Goal: Task Accomplishment & Management: Use online tool/utility

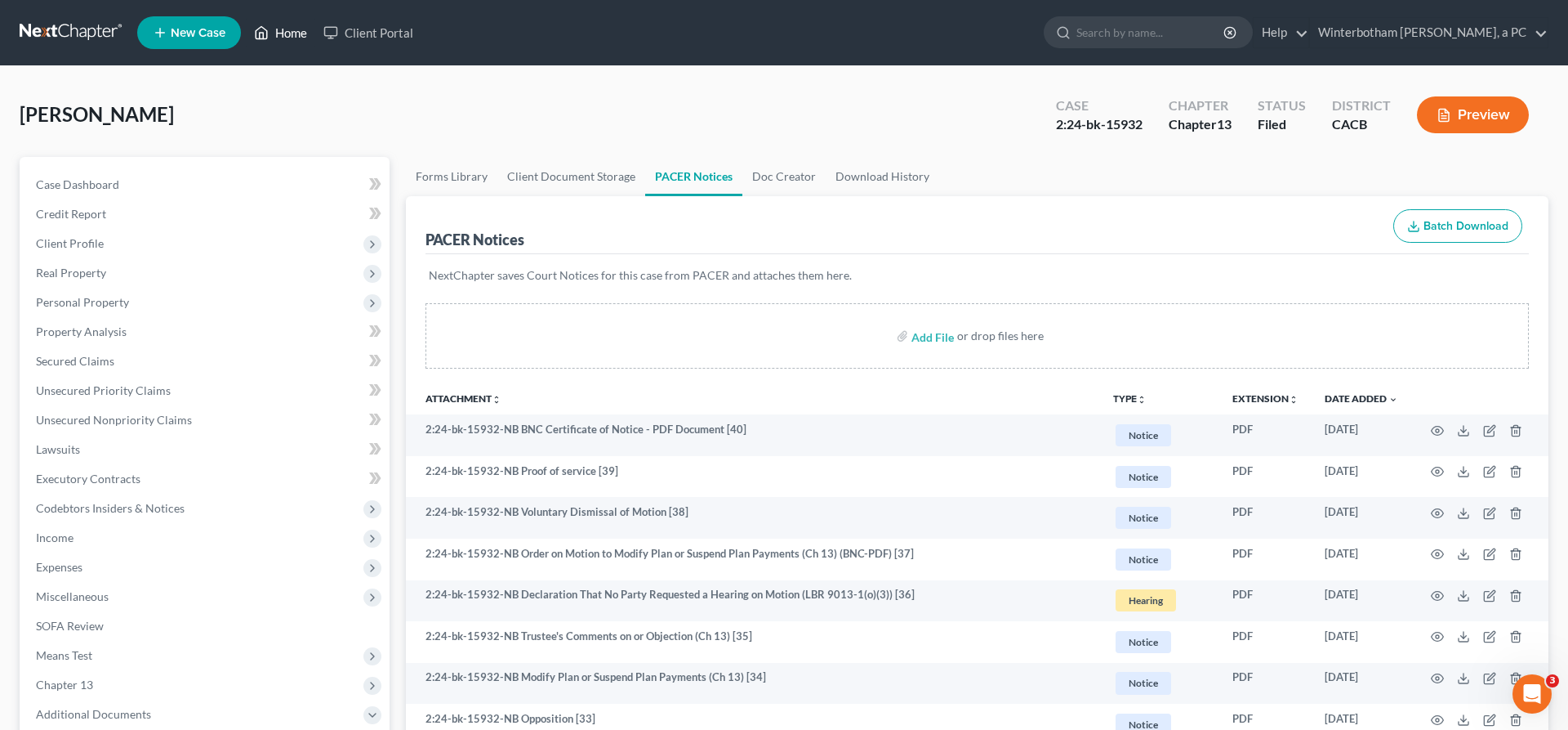
click at [246, 28] on link "Home" at bounding box center [281, 33] width 69 height 30
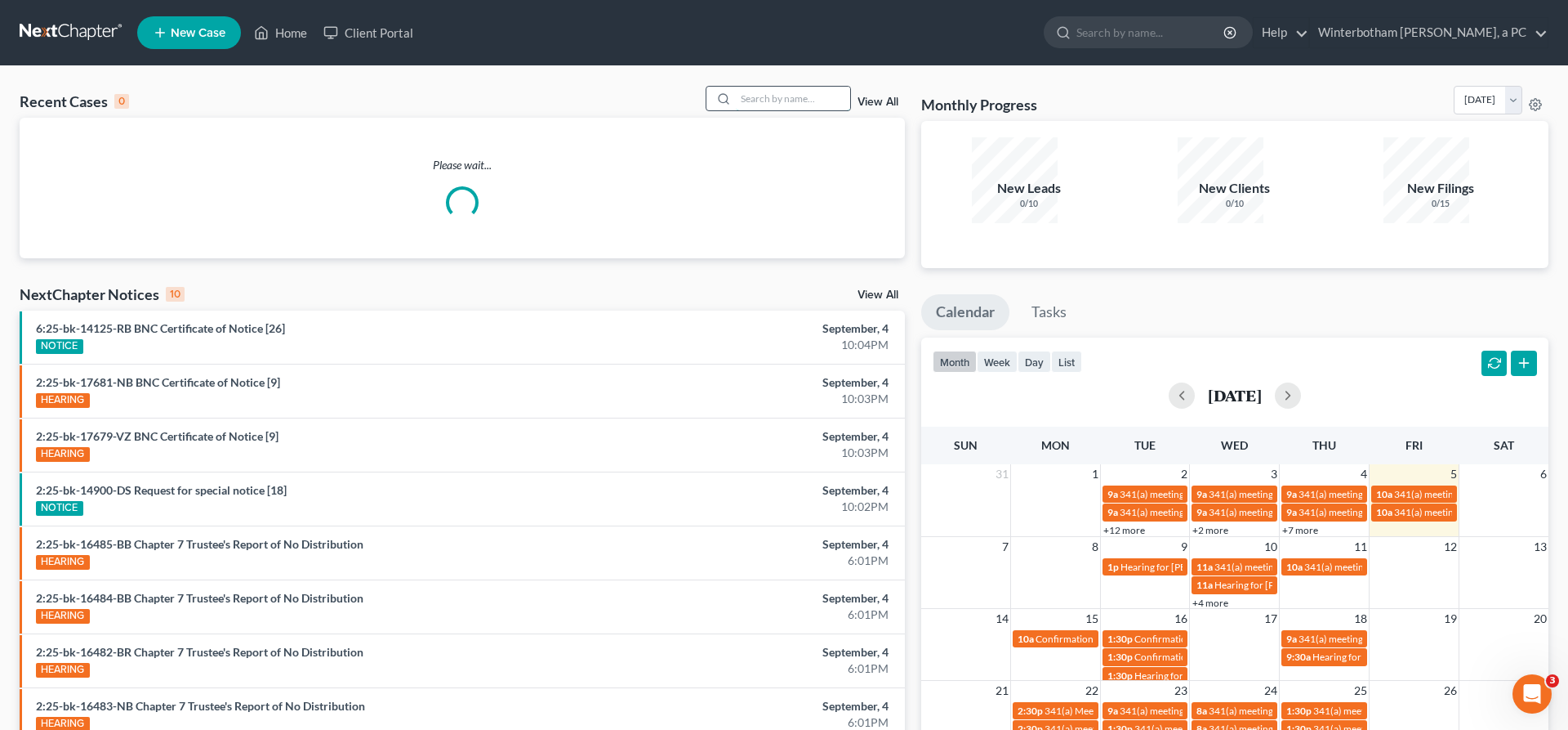
click at [822, 87] on input "search" at bounding box center [793, 99] width 115 height 24
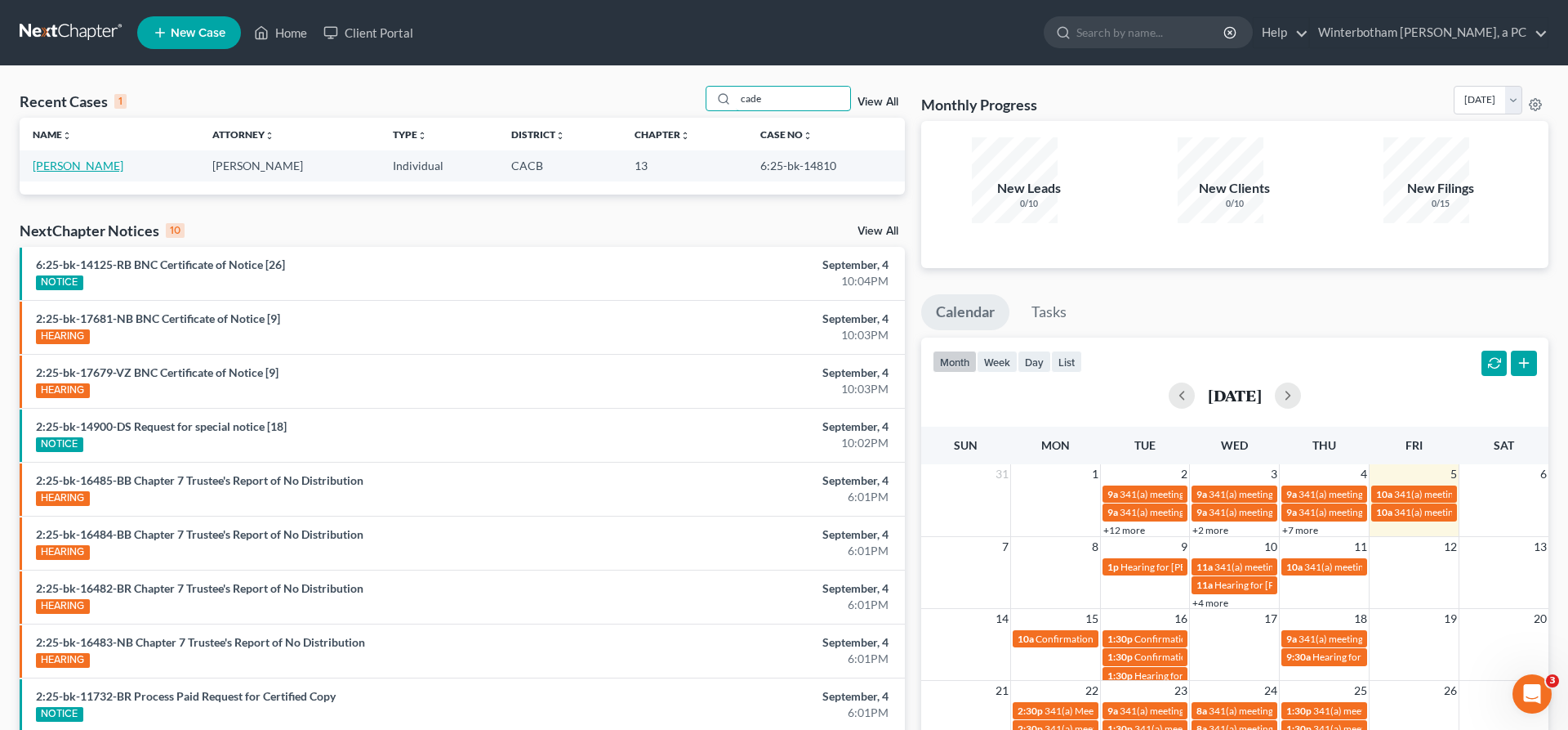
type input "cade"
click at [69, 158] on link "[PERSON_NAME]" at bounding box center [78, 165] width 91 height 14
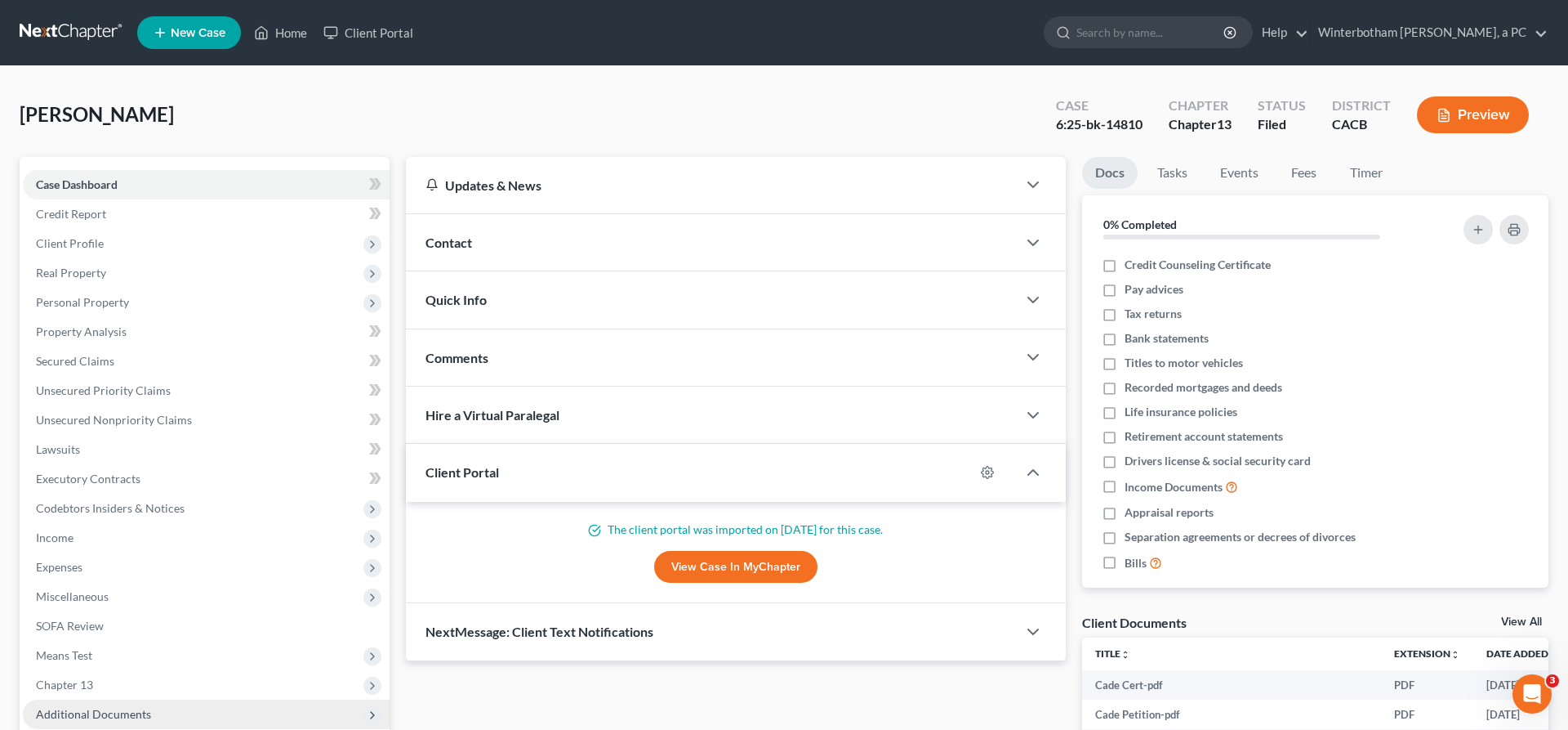
click at [92, 699] on span "Additional Documents" at bounding box center [206, 714] width 367 height 30
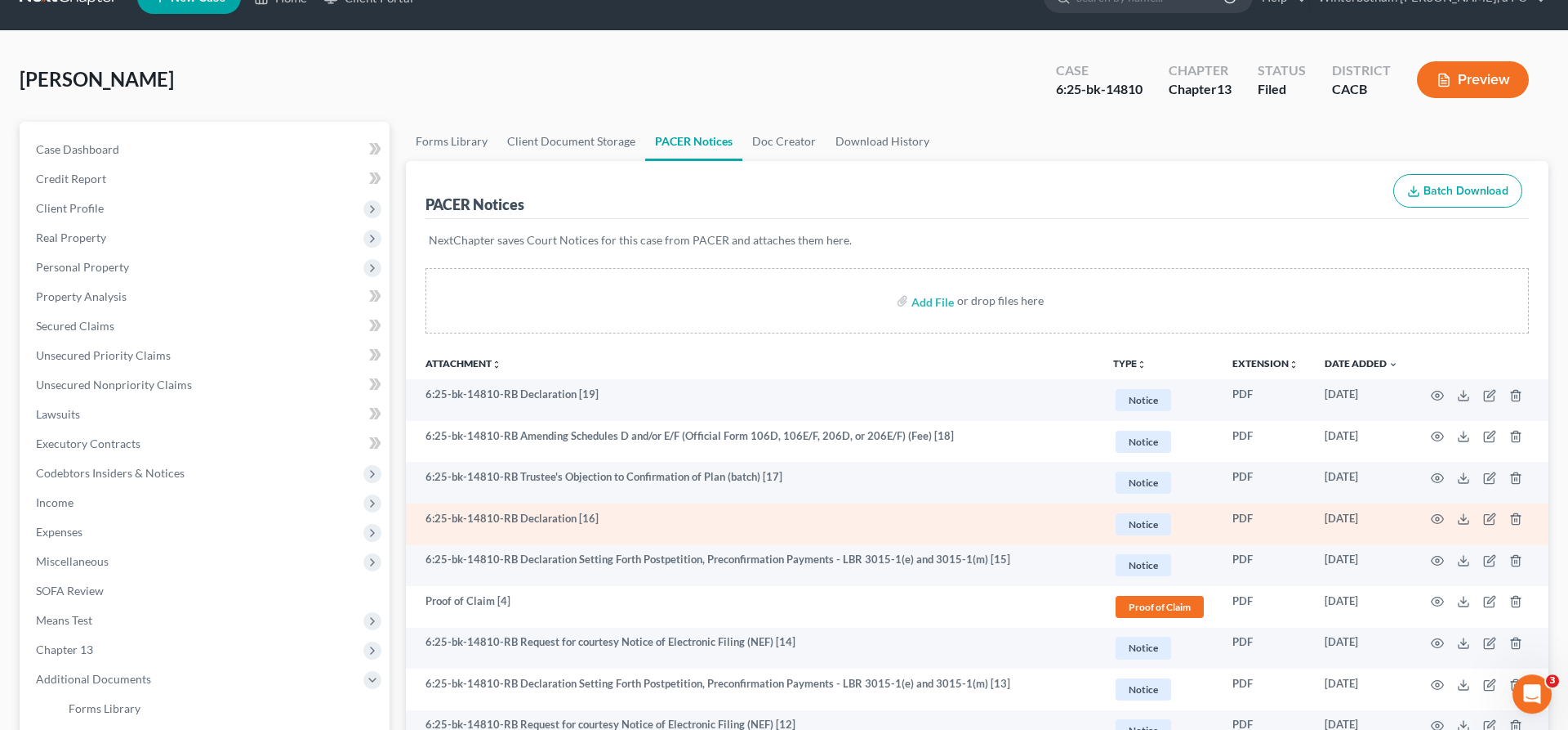
scroll to position [68, 0]
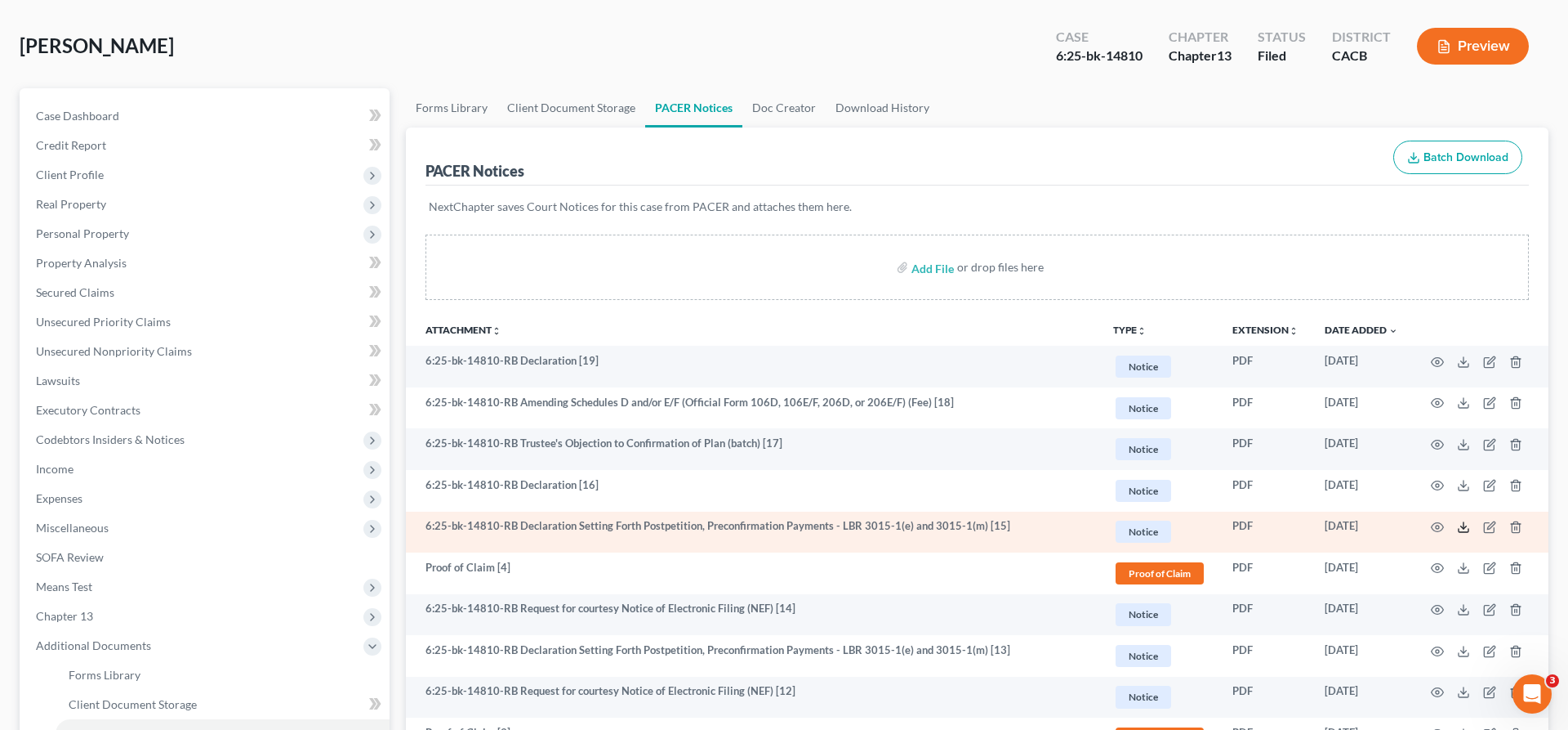
click at [1470, 520] on icon at bounding box center [1463, 526] width 13 height 13
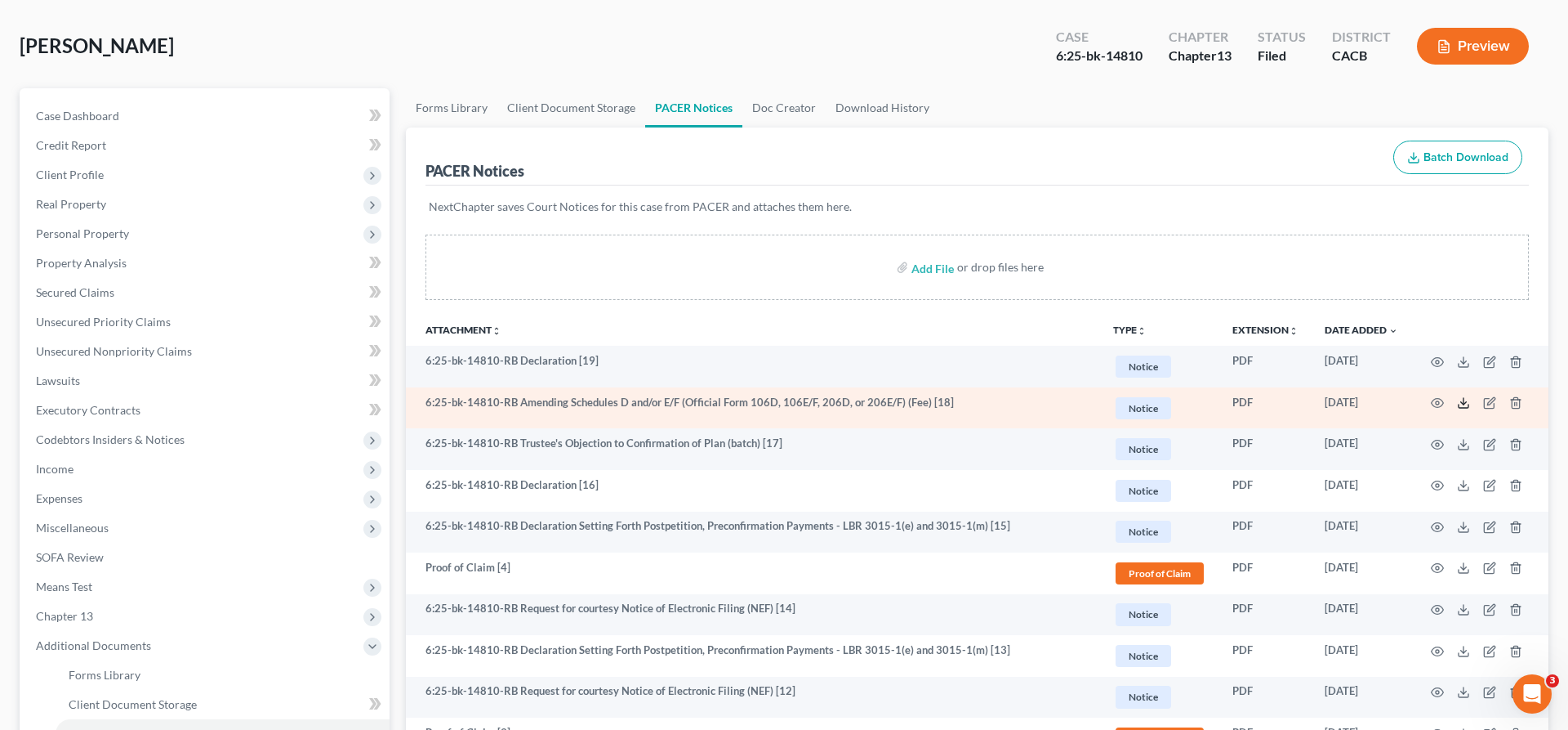
click at [1470, 397] on icon at bounding box center [1463, 403] width 13 height 13
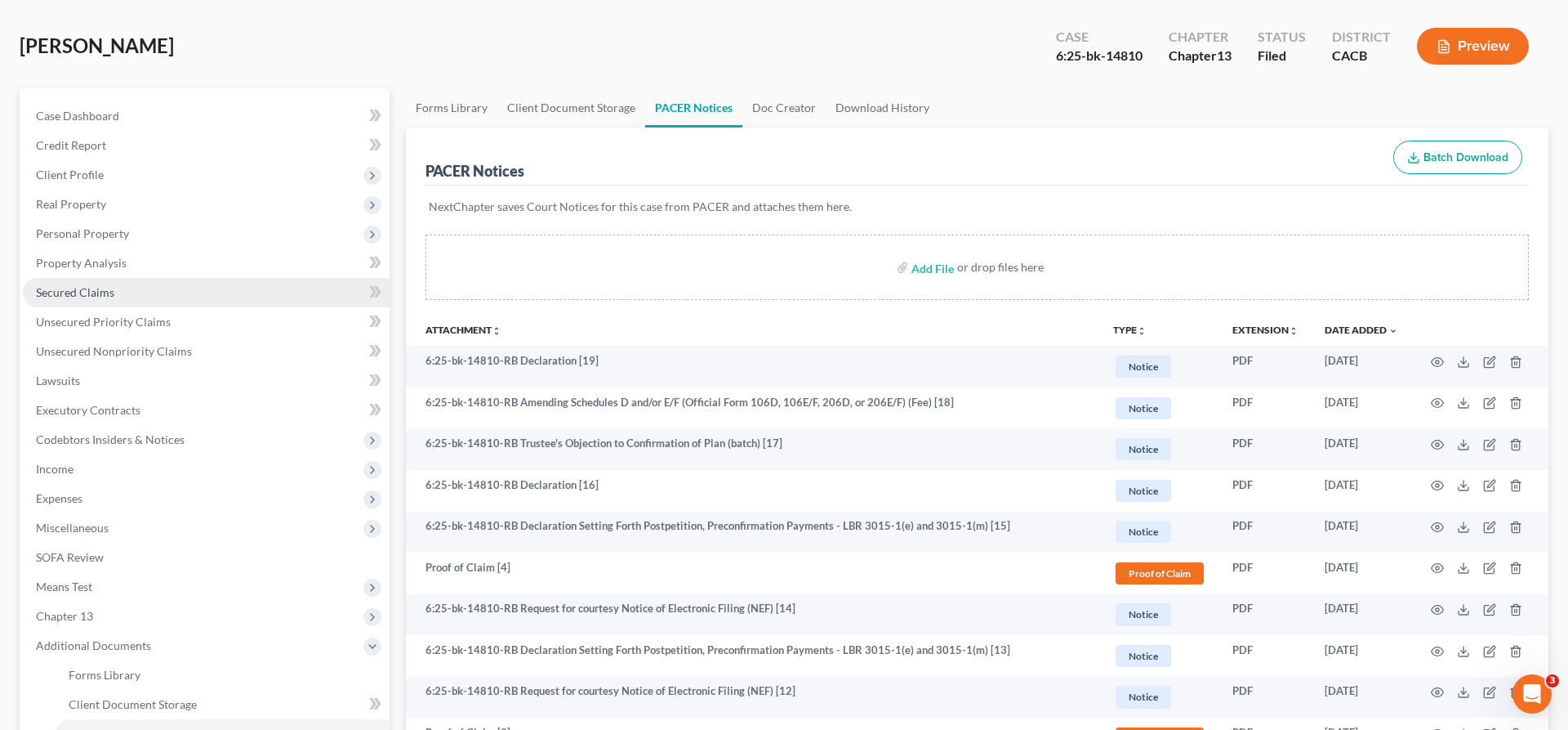
click at [80, 285] on span "Secured Claims" at bounding box center [74, 292] width 78 height 14
